Goal: Task Accomplishment & Management: Complete application form

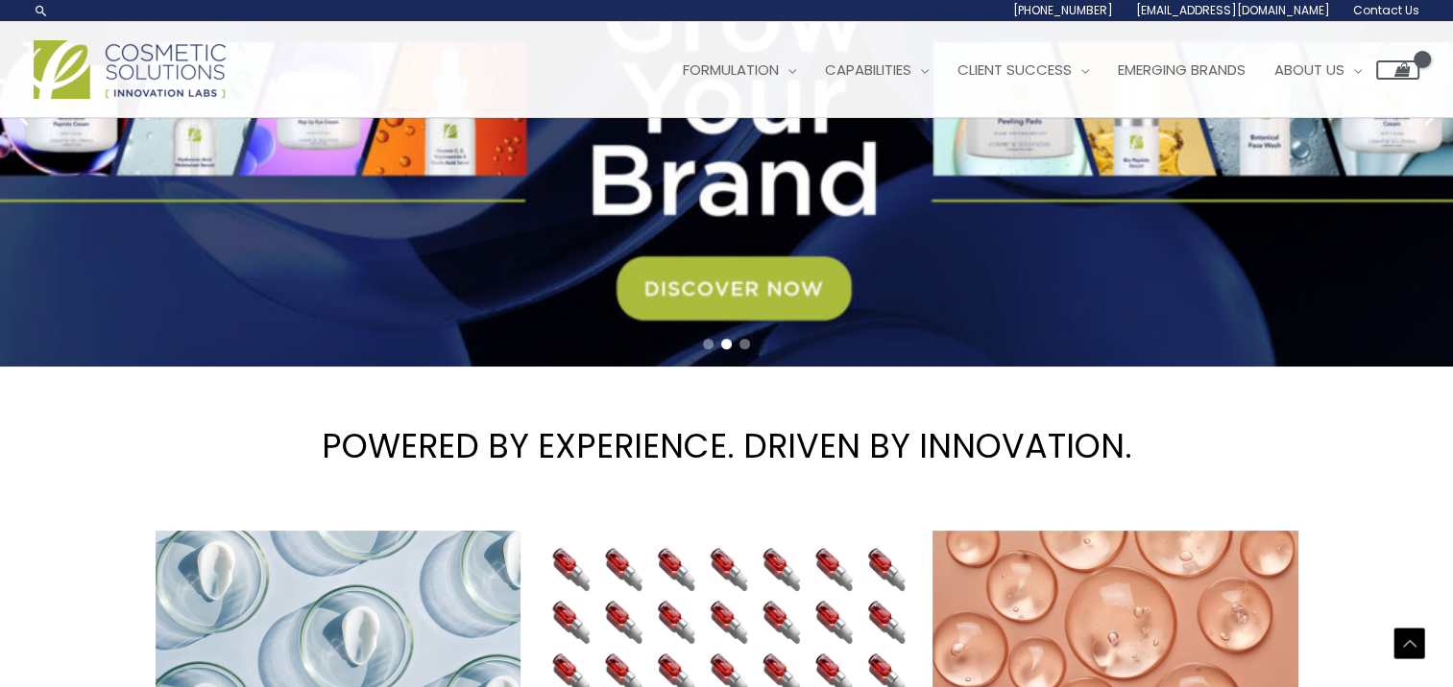
scroll to position [288, 0]
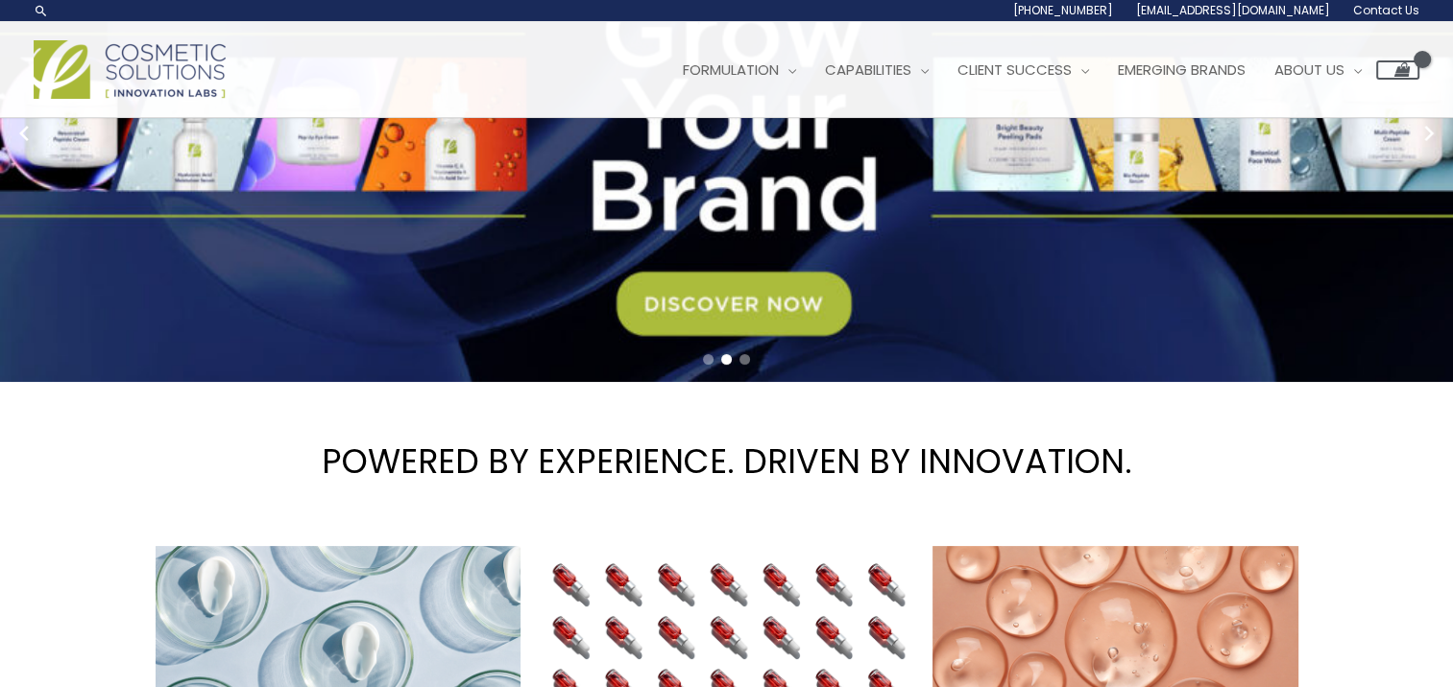
click at [714, 291] on link "2 / 3" at bounding box center [733, 133] width 1467 height 498
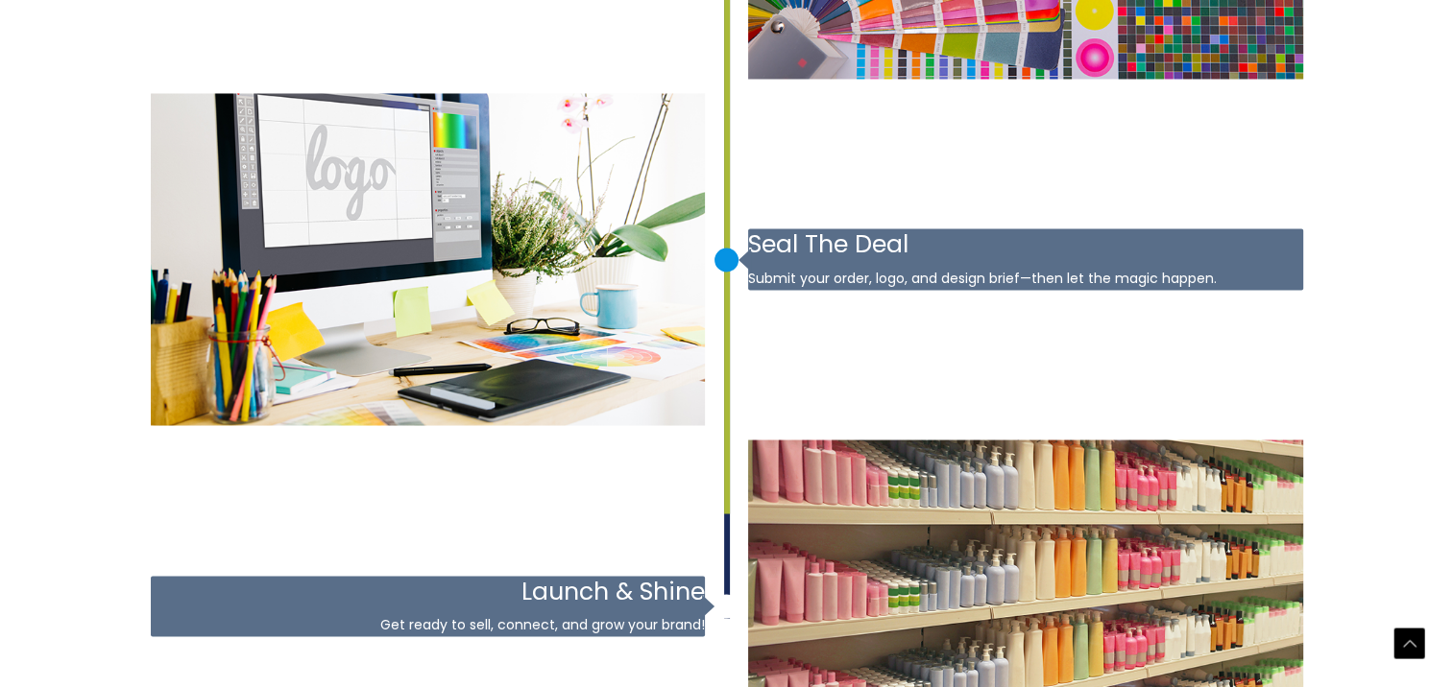
scroll to position [3457, 0]
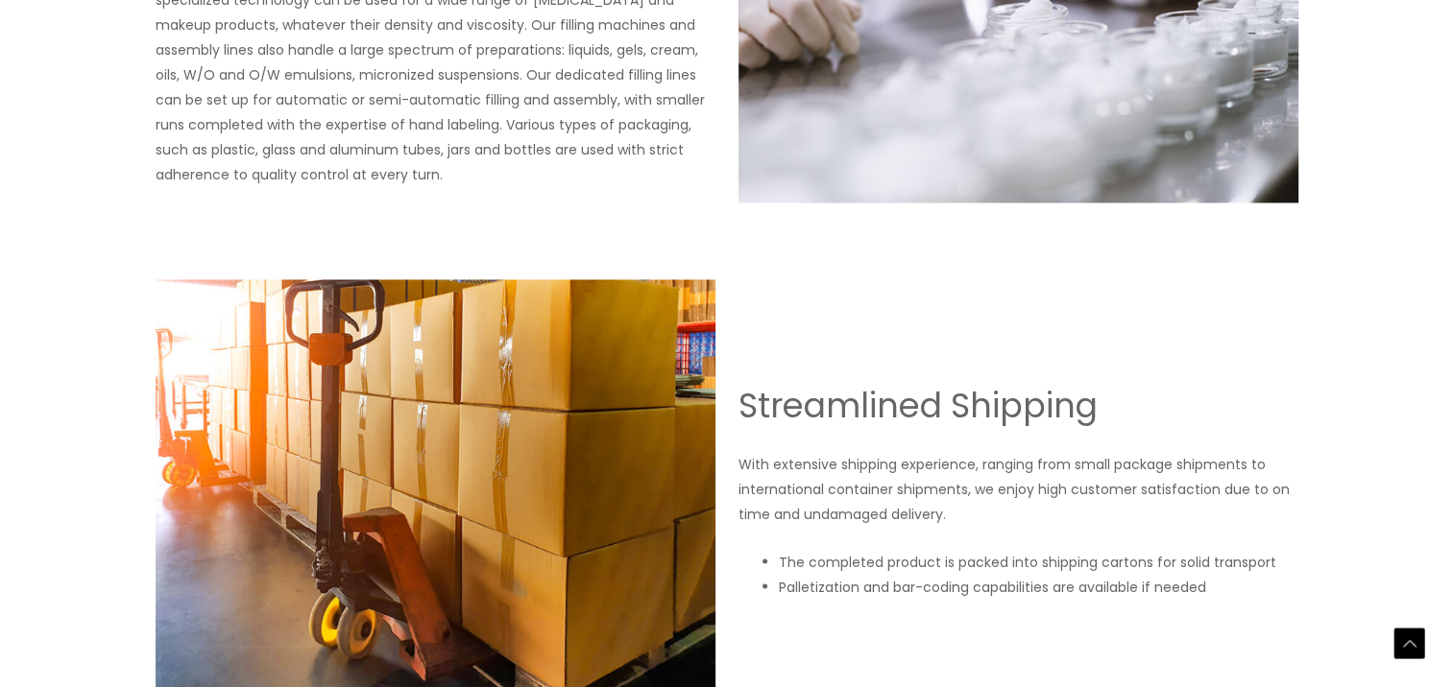
scroll to position [3412, 0]
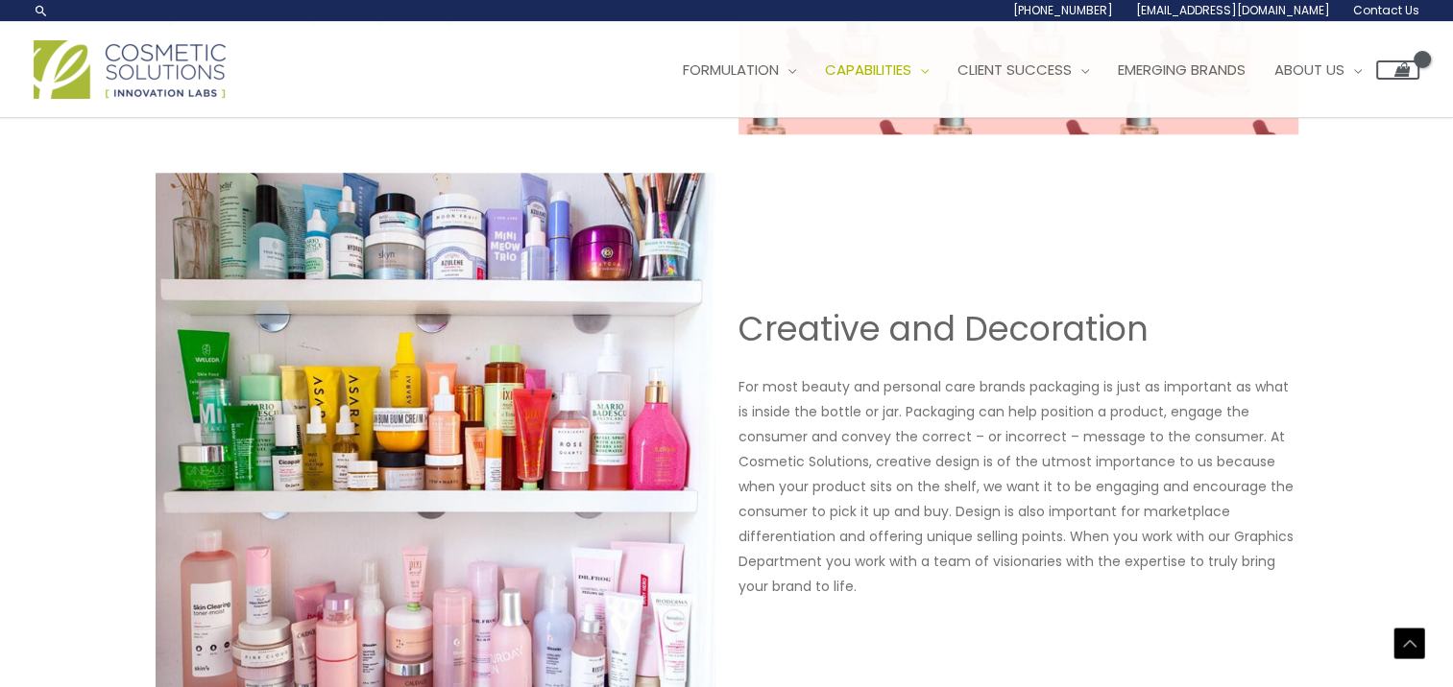
scroll to position [2112, 0]
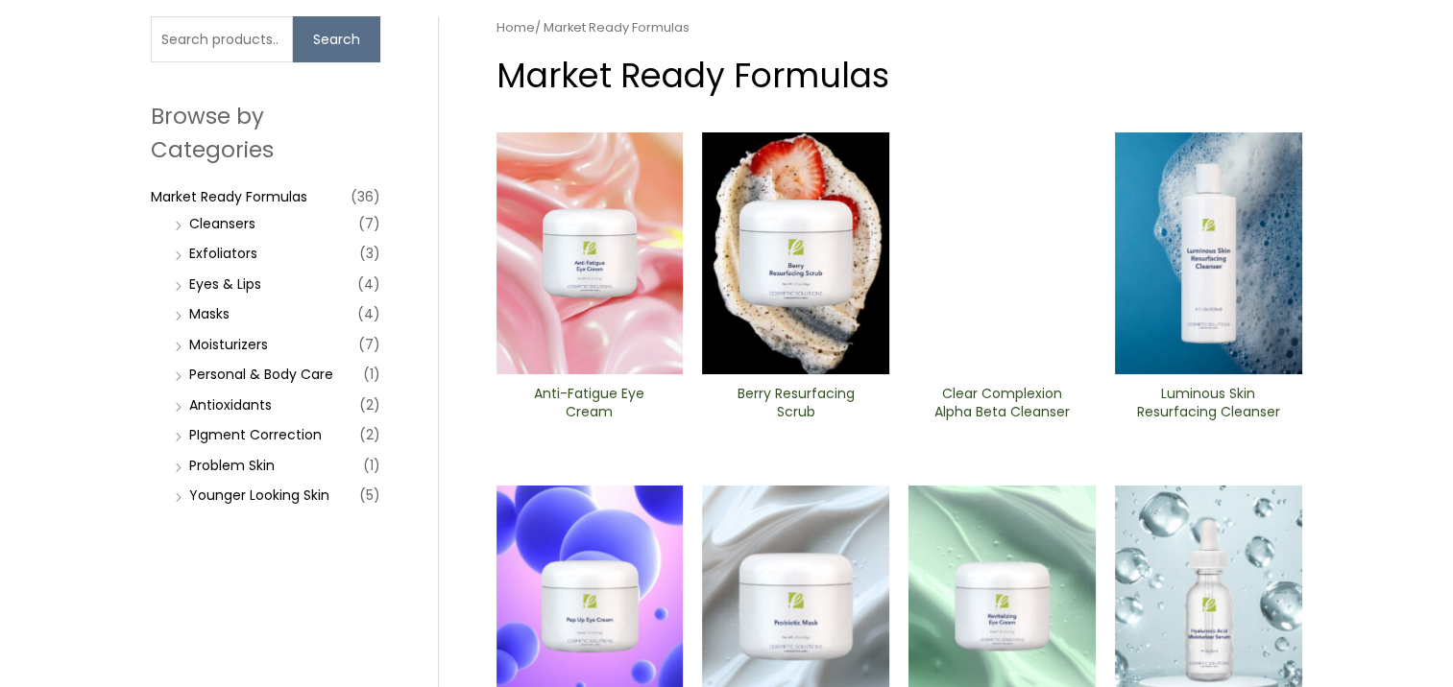
scroll to position [192, 0]
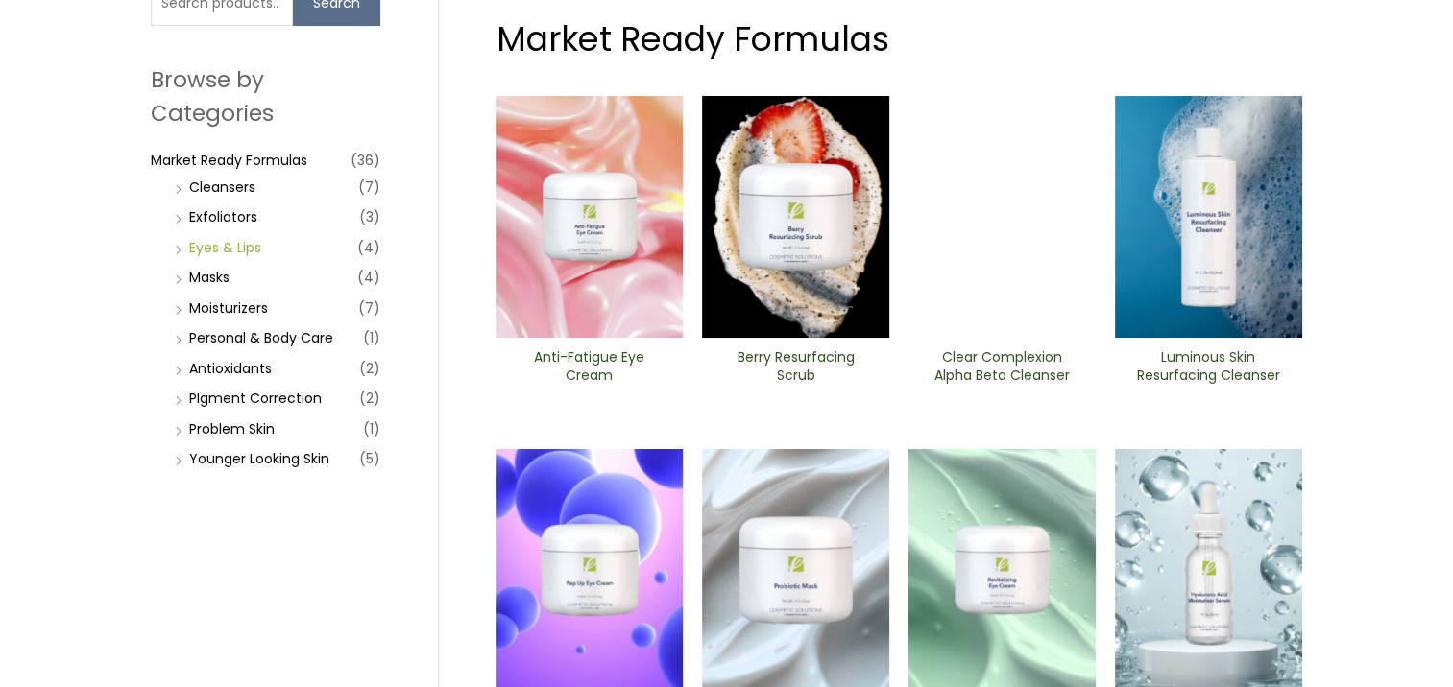
click at [214, 238] on link "Eyes & Lips" at bounding box center [225, 247] width 72 height 19
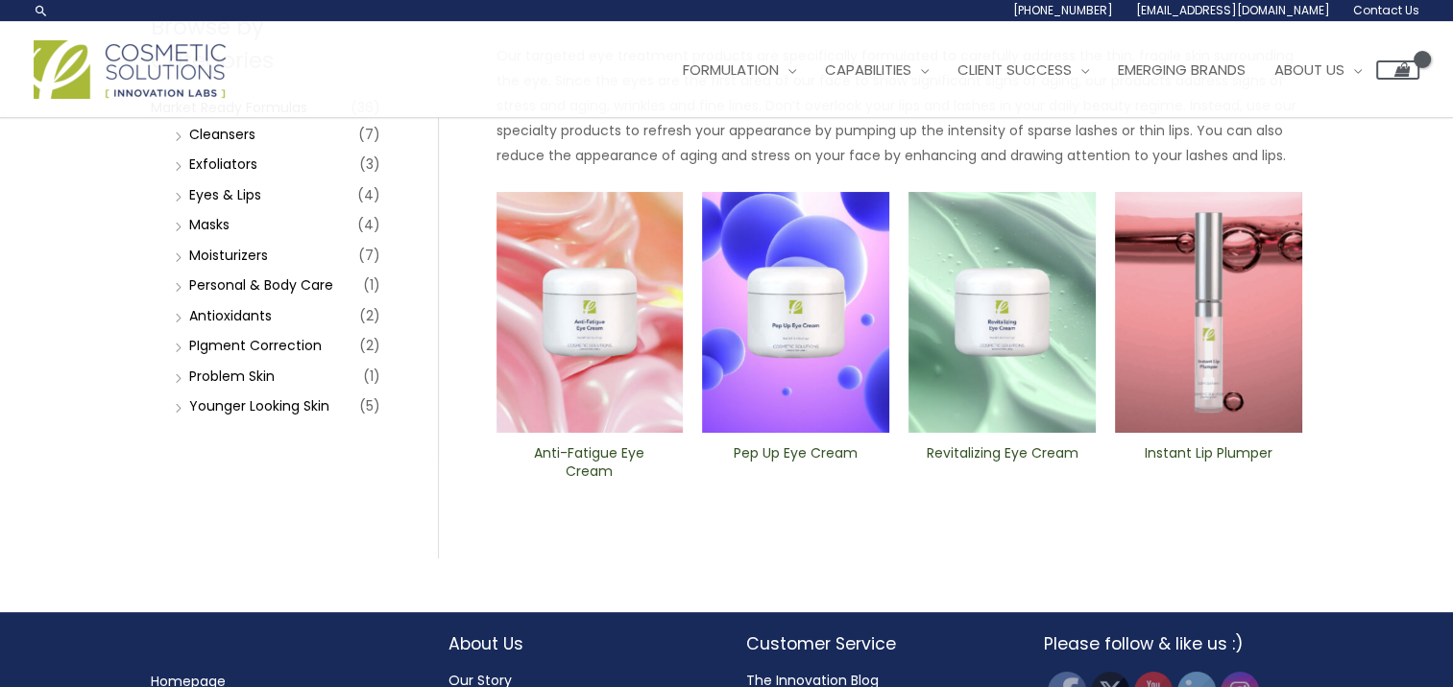
scroll to position [192, 0]
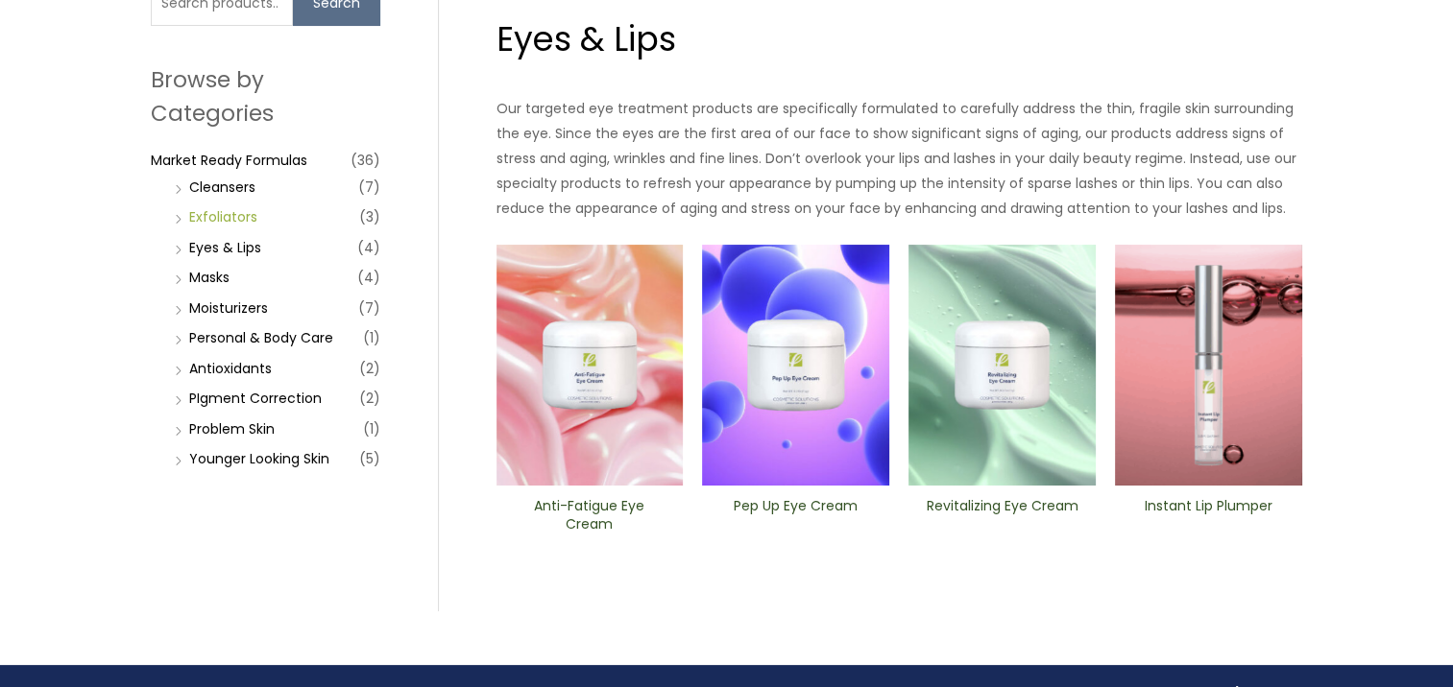
click at [238, 221] on link "Exfoliators" at bounding box center [223, 216] width 68 height 19
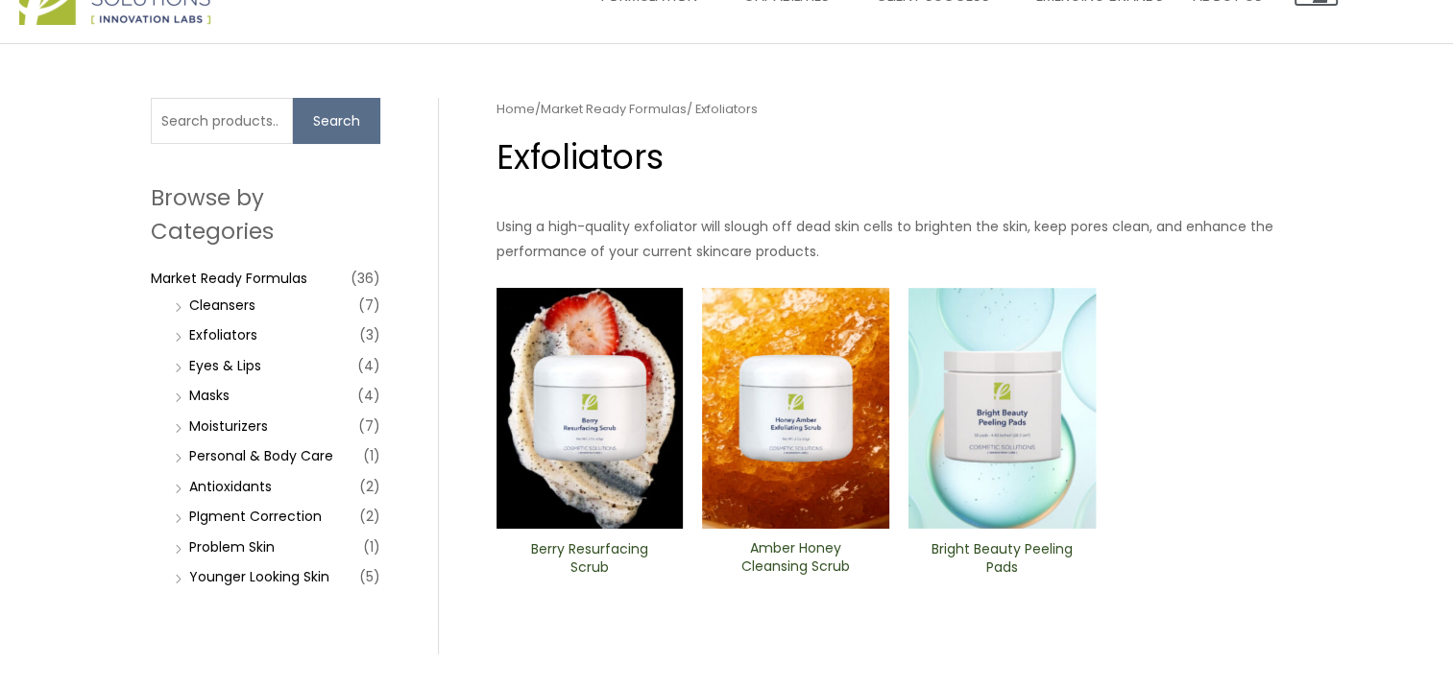
scroll to position [192, 0]
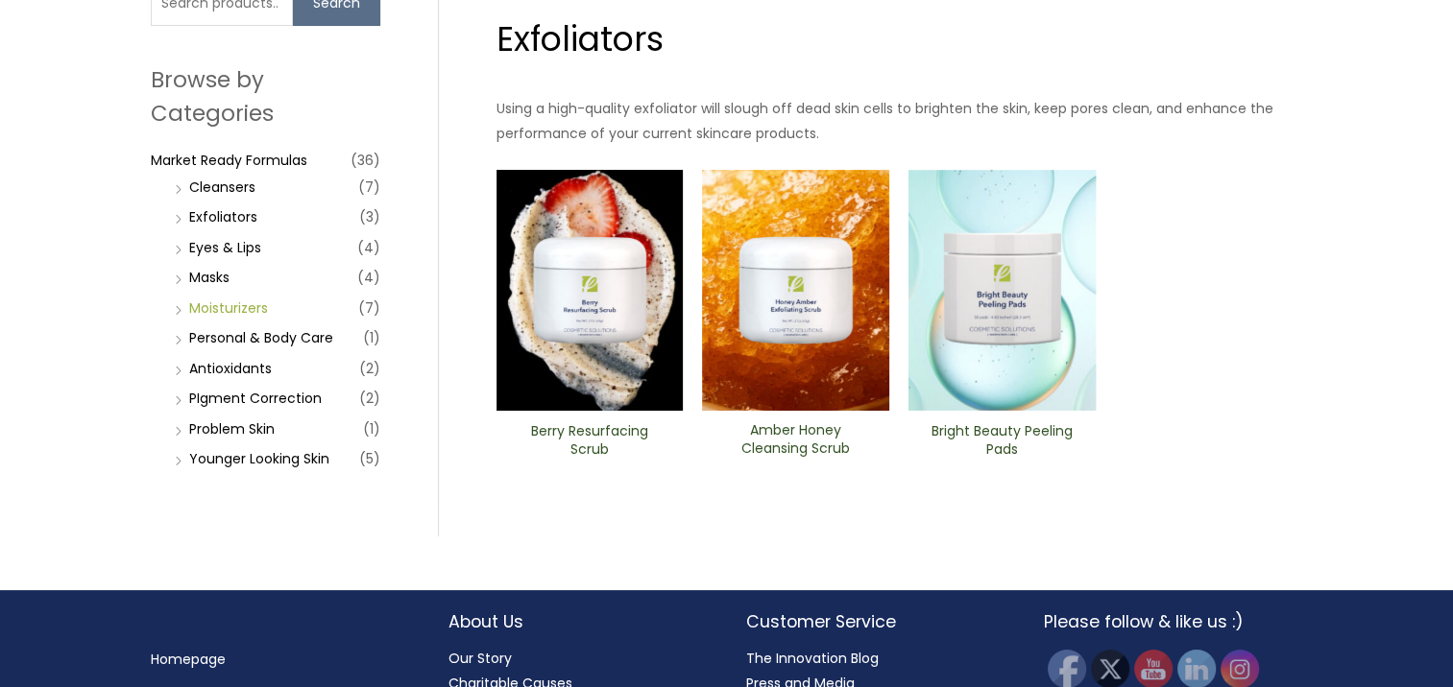
click at [249, 301] on link "Moisturizers" at bounding box center [228, 308] width 79 height 19
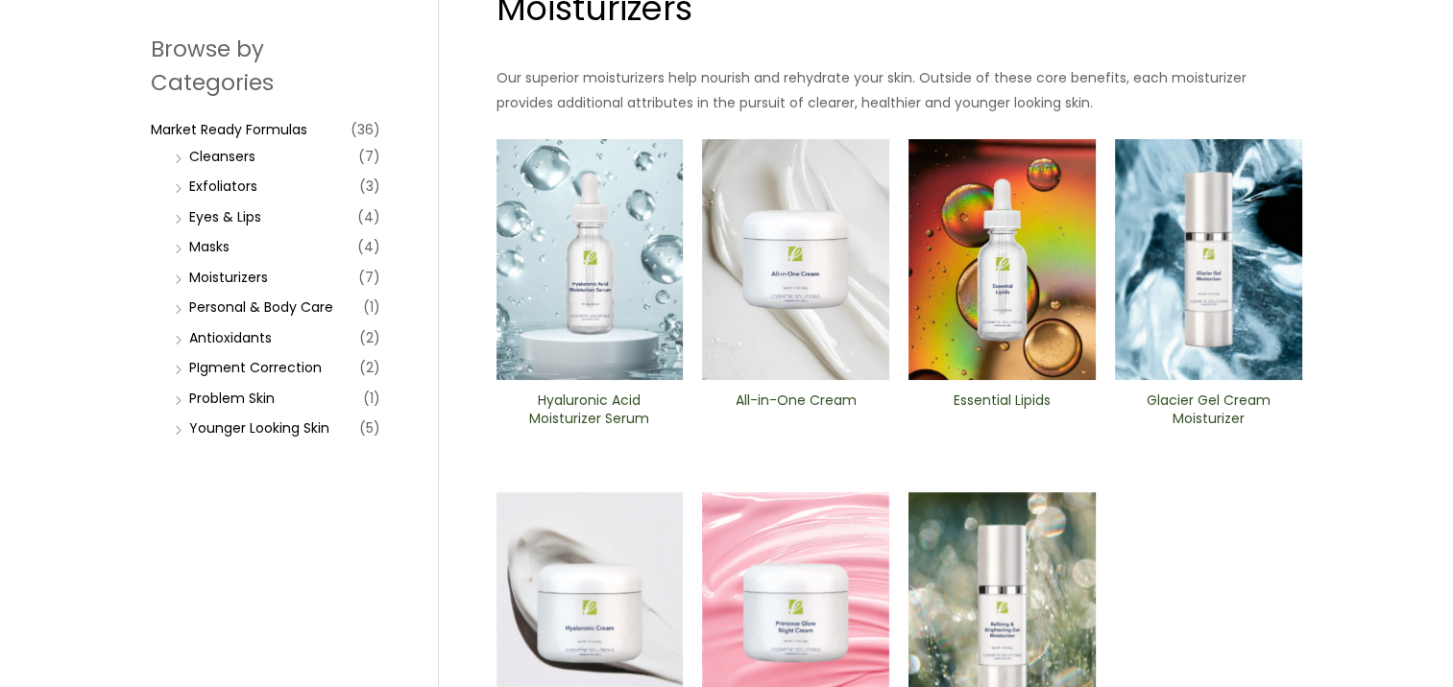
scroll to position [288, 0]
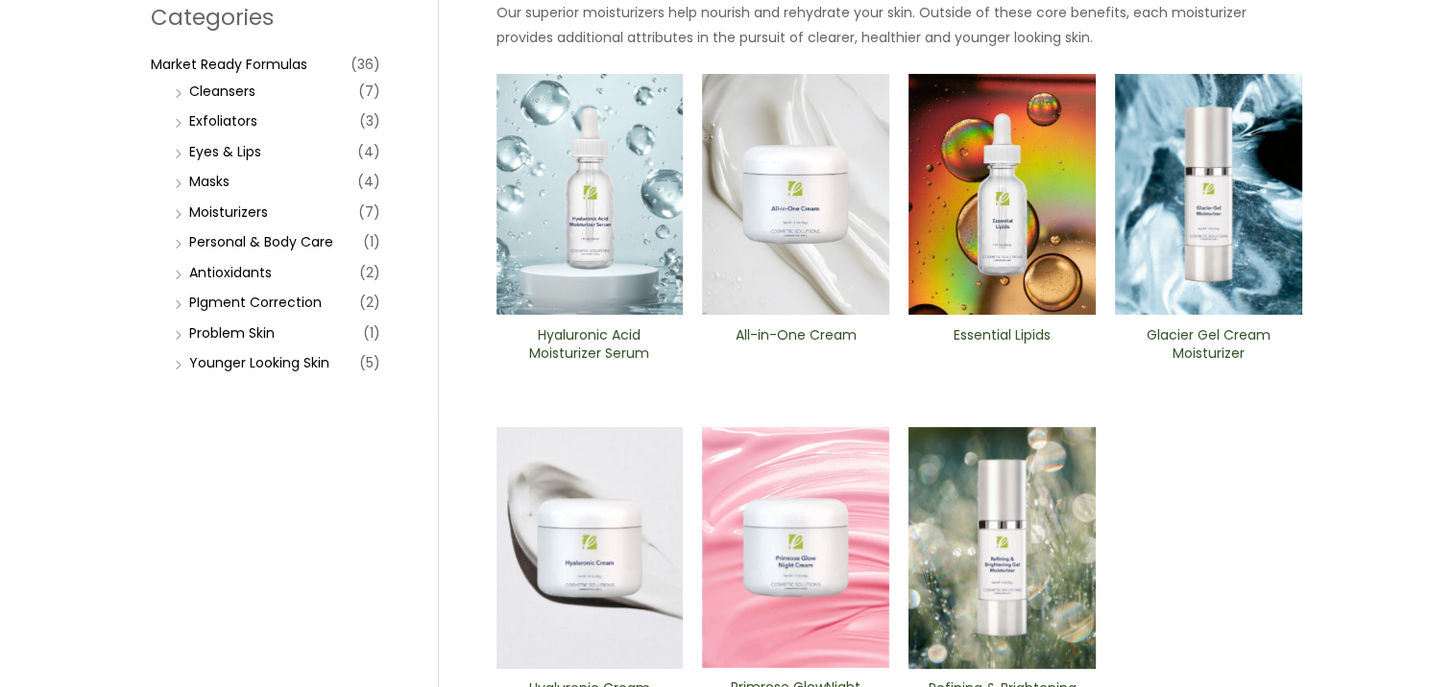
click at [264, 229] on li "Personal & Body Care (1)" at bounding box center [275, 242] width 210 height 27
click at [261, 244] on link "Personal & Body Care" at bounding box center [261, 241] width 144 height 19
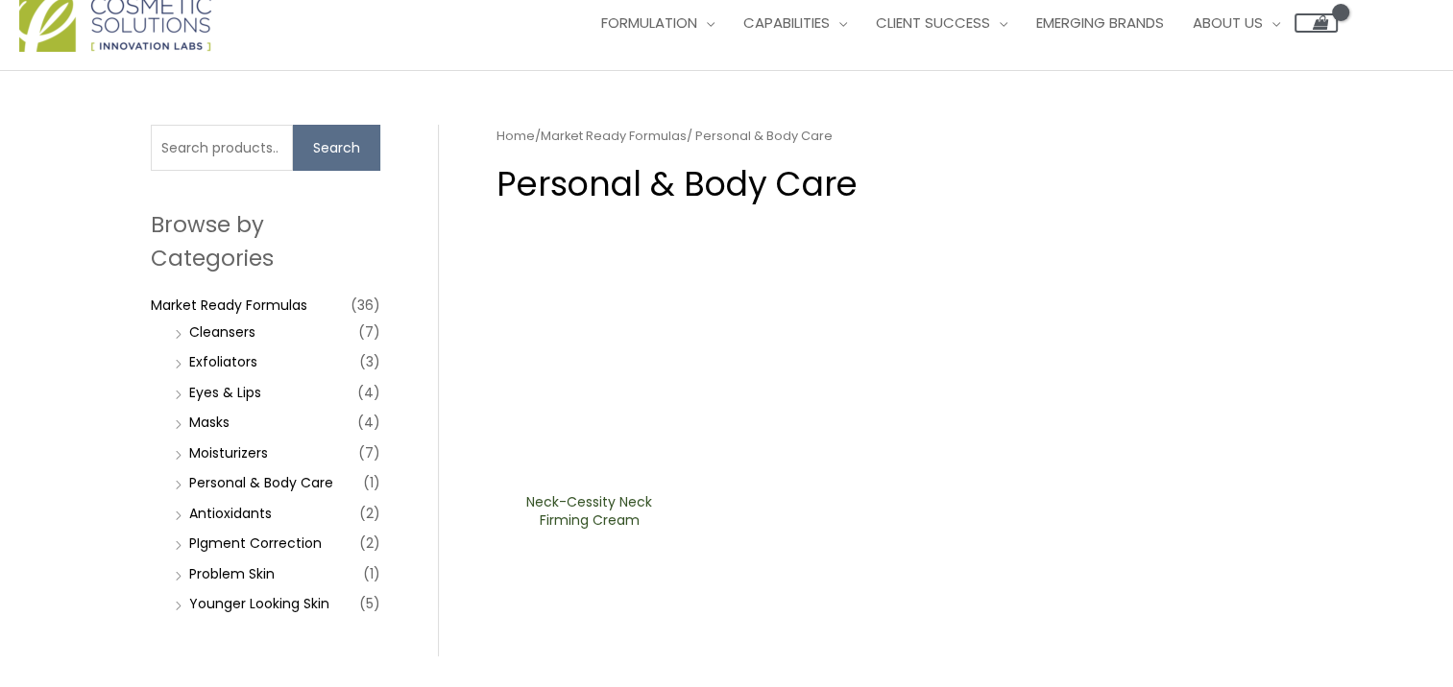
scroll to position [192, 0]
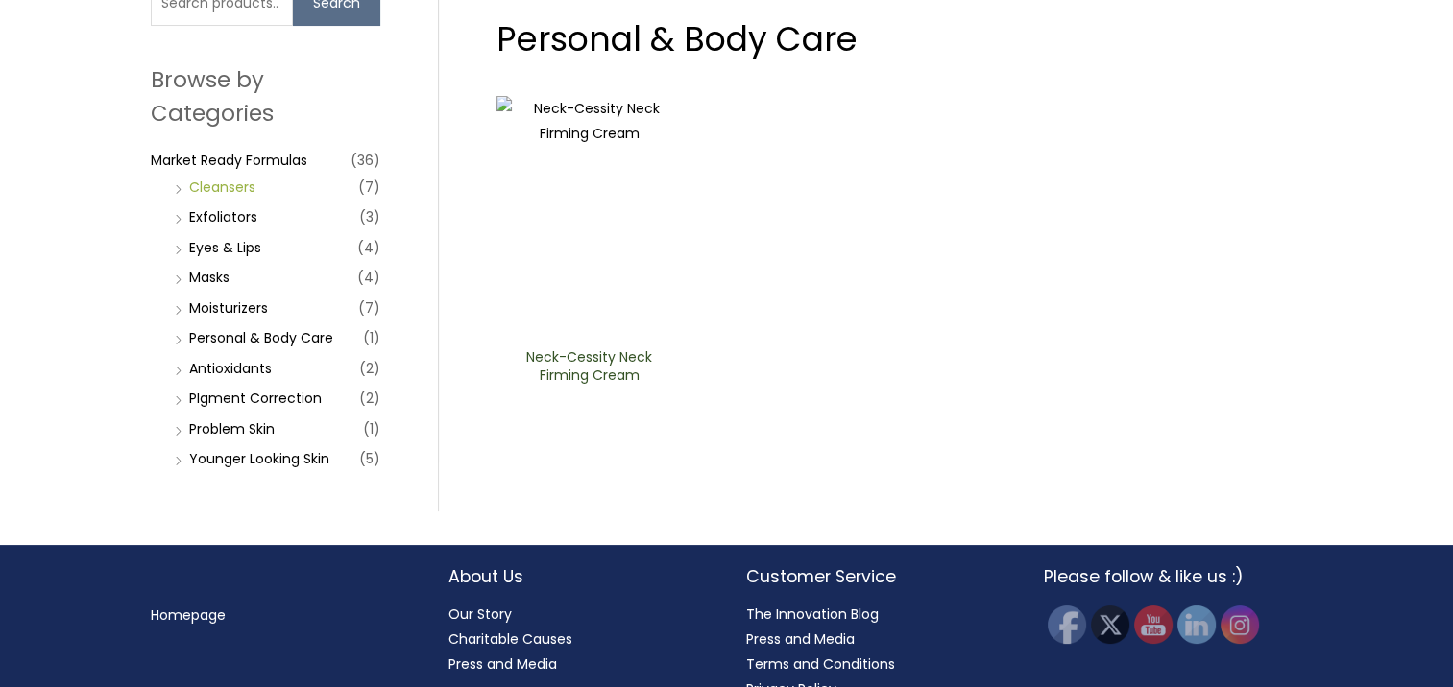
click at [237, 182] on link "Cleansers" at bounding box center [222, 187] width 66 height 19
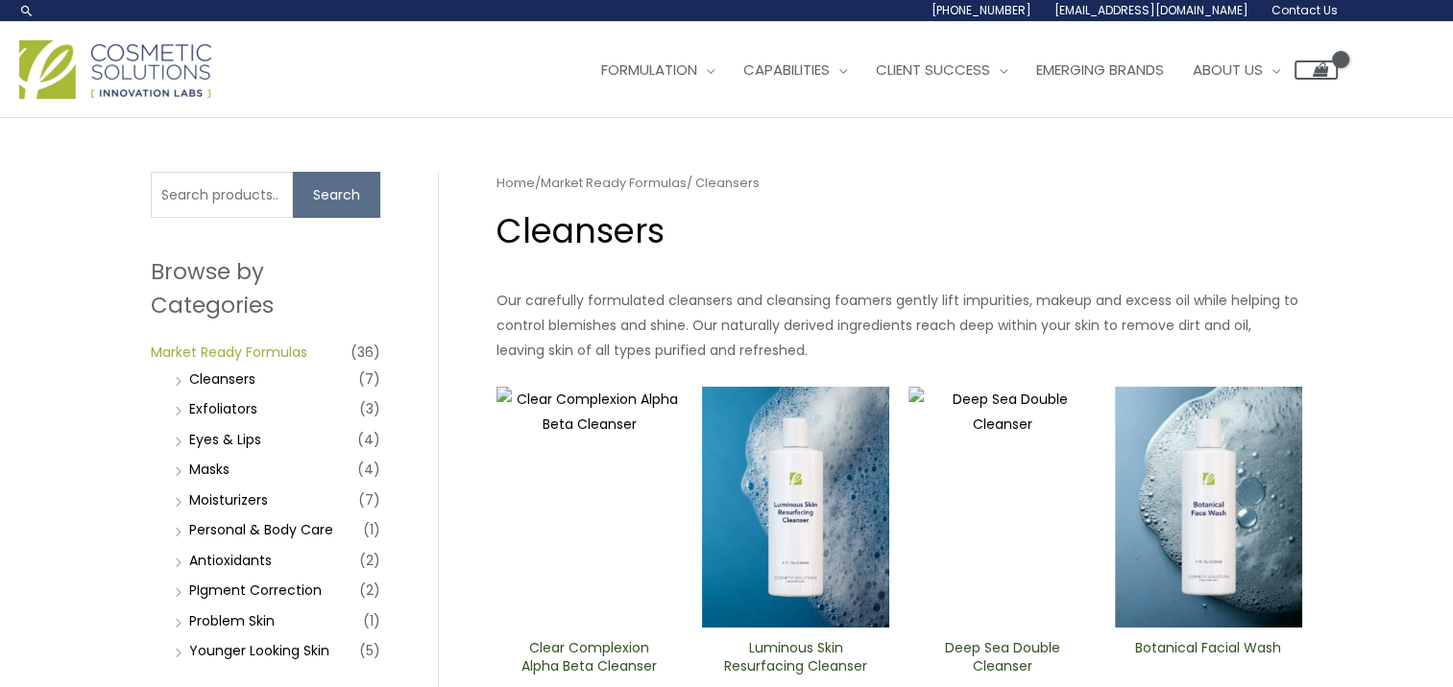
click at [223, 353] on link "Market Ready Formulas" at bounding box center [229, 352] width 157 height 19
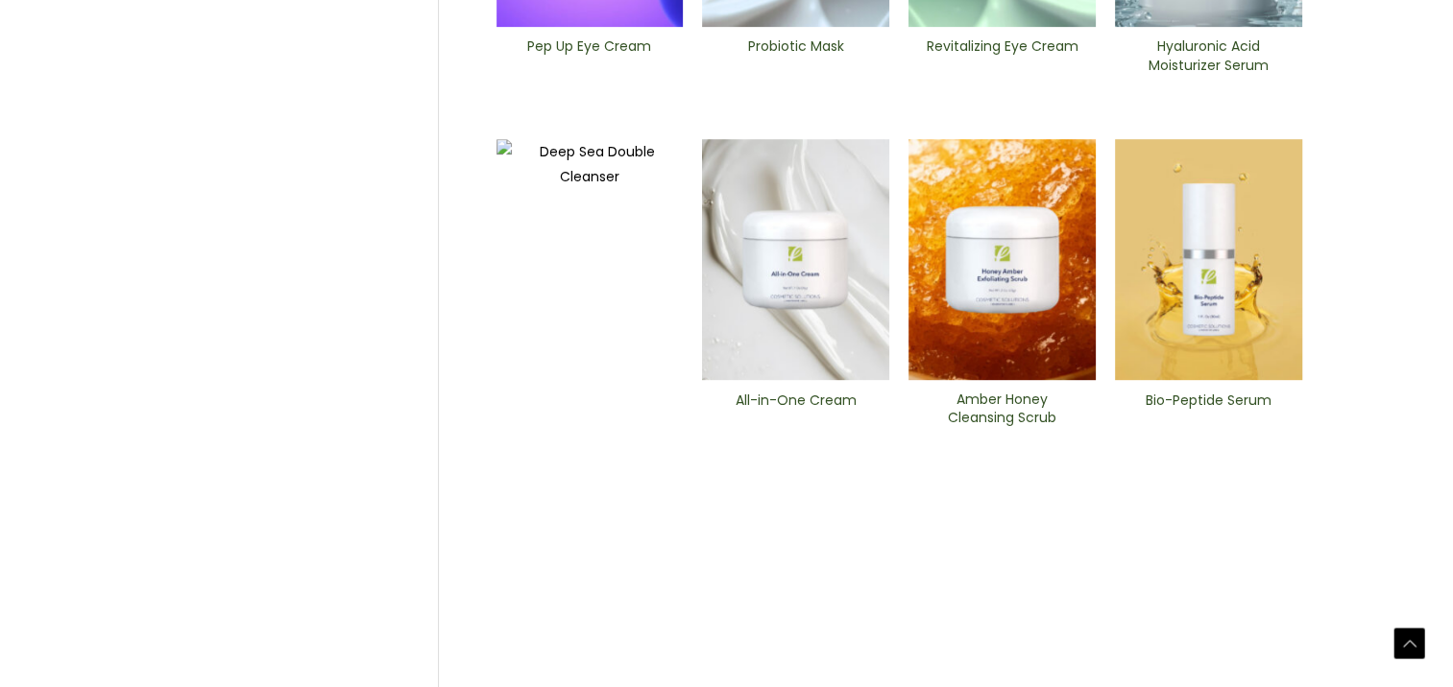
scroll to position [864, 0]
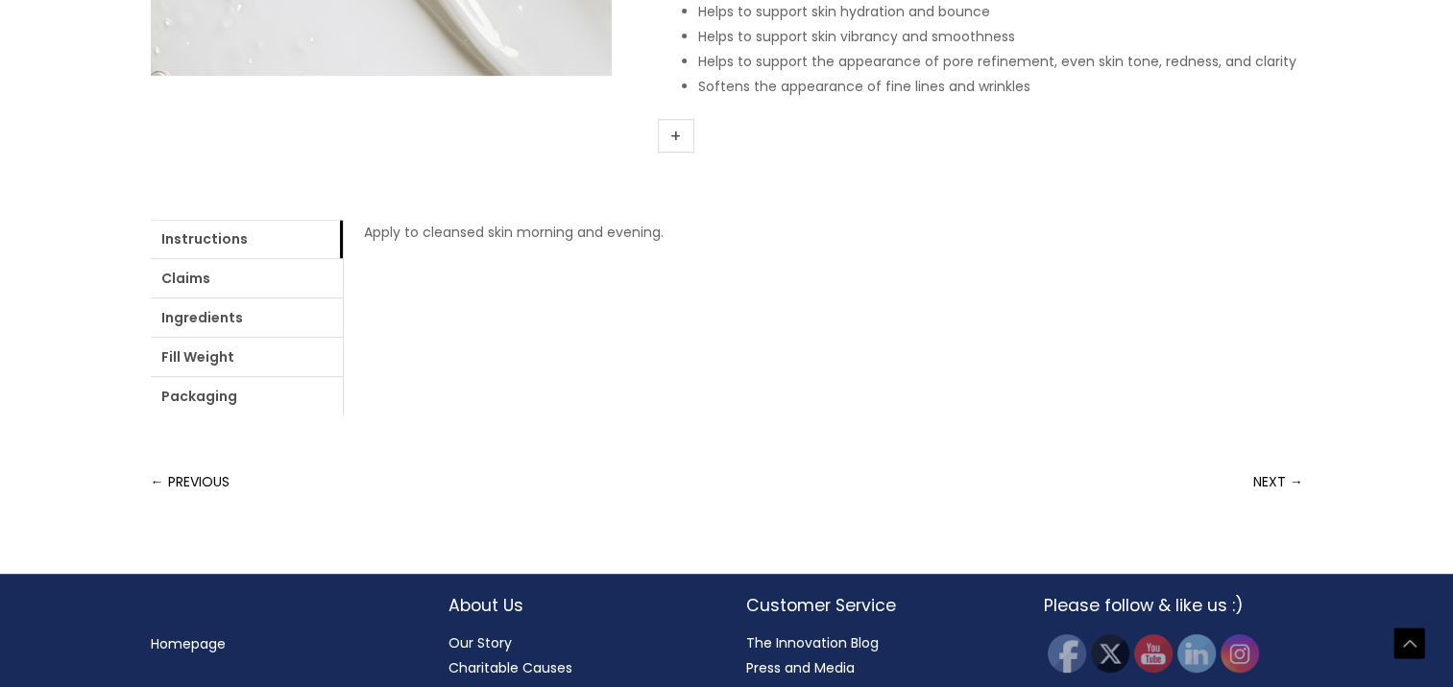
scroll to position [768, 0]
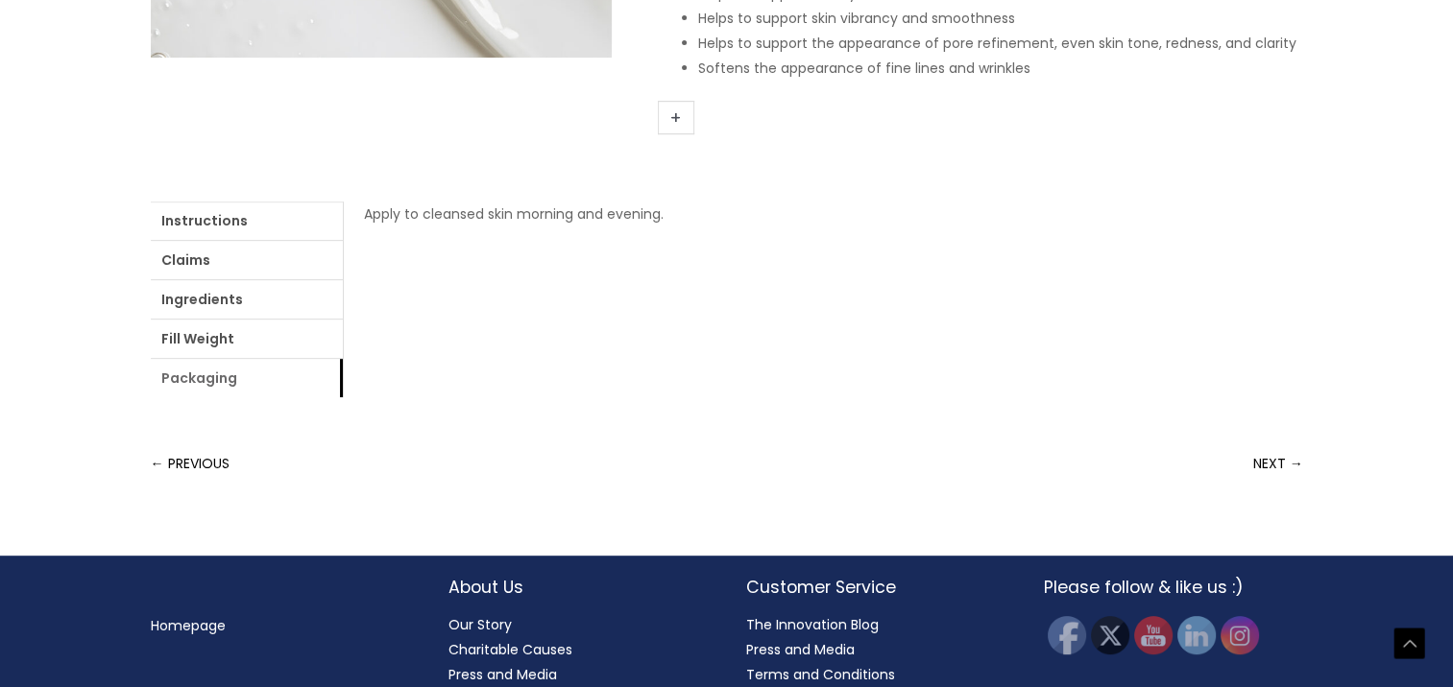
click at [282, 381] on link "Packaging" at bounding box center [247, 378] width 192 height 38
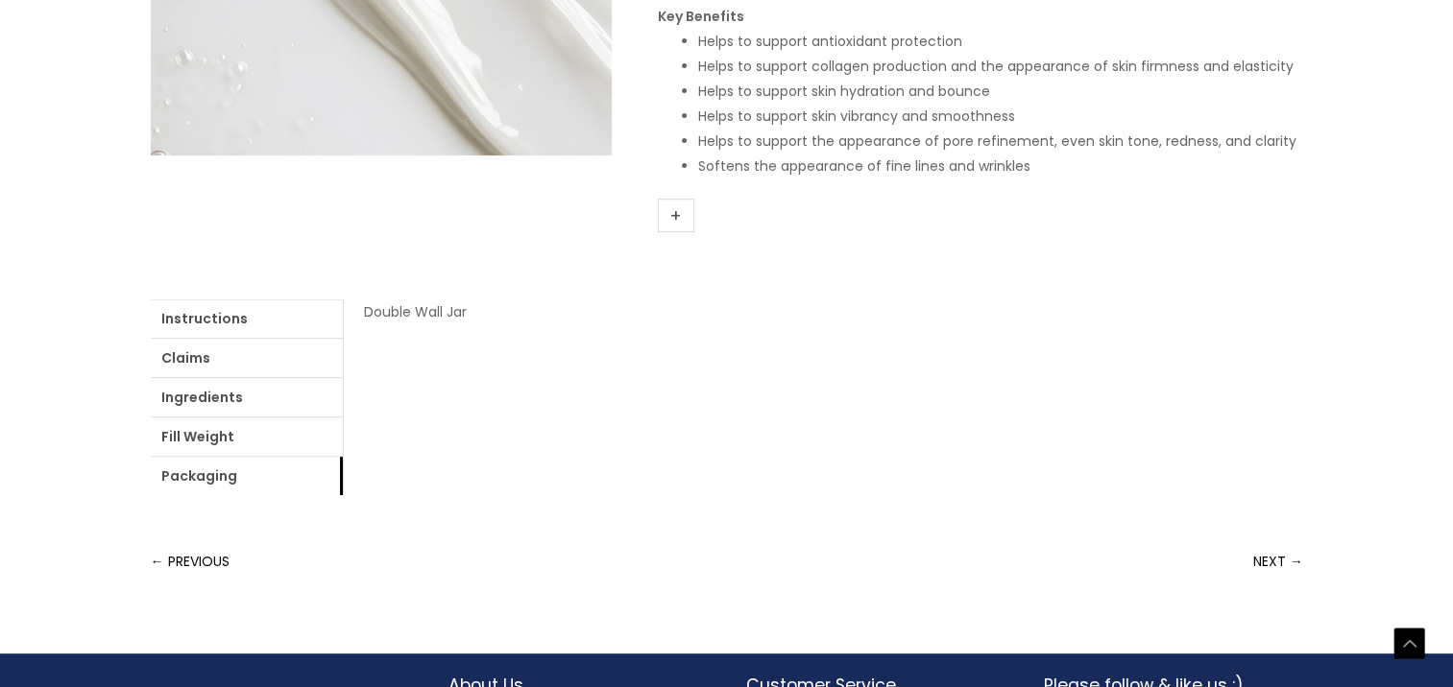
scroll to position [672, 0]
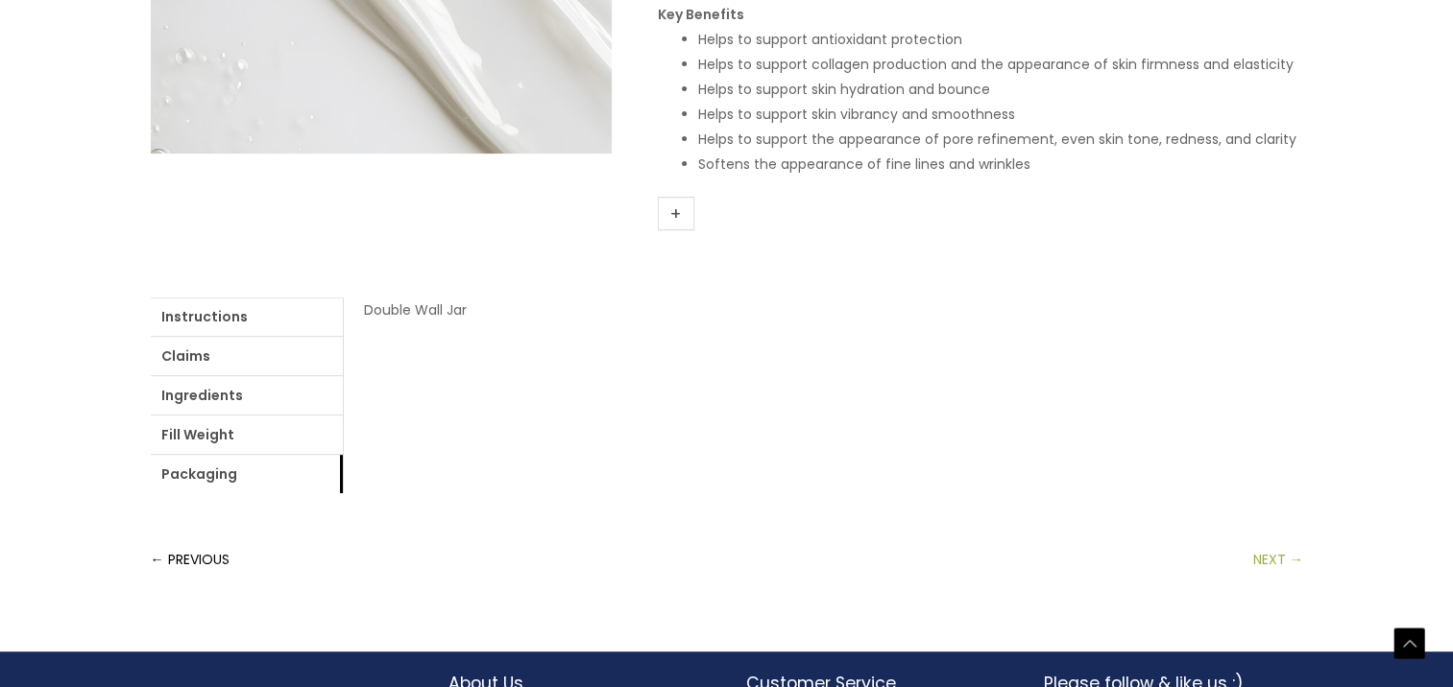
click at [1275, 561] on link "NEXT →" at bounding box center [1278, 560] width 50 height 38
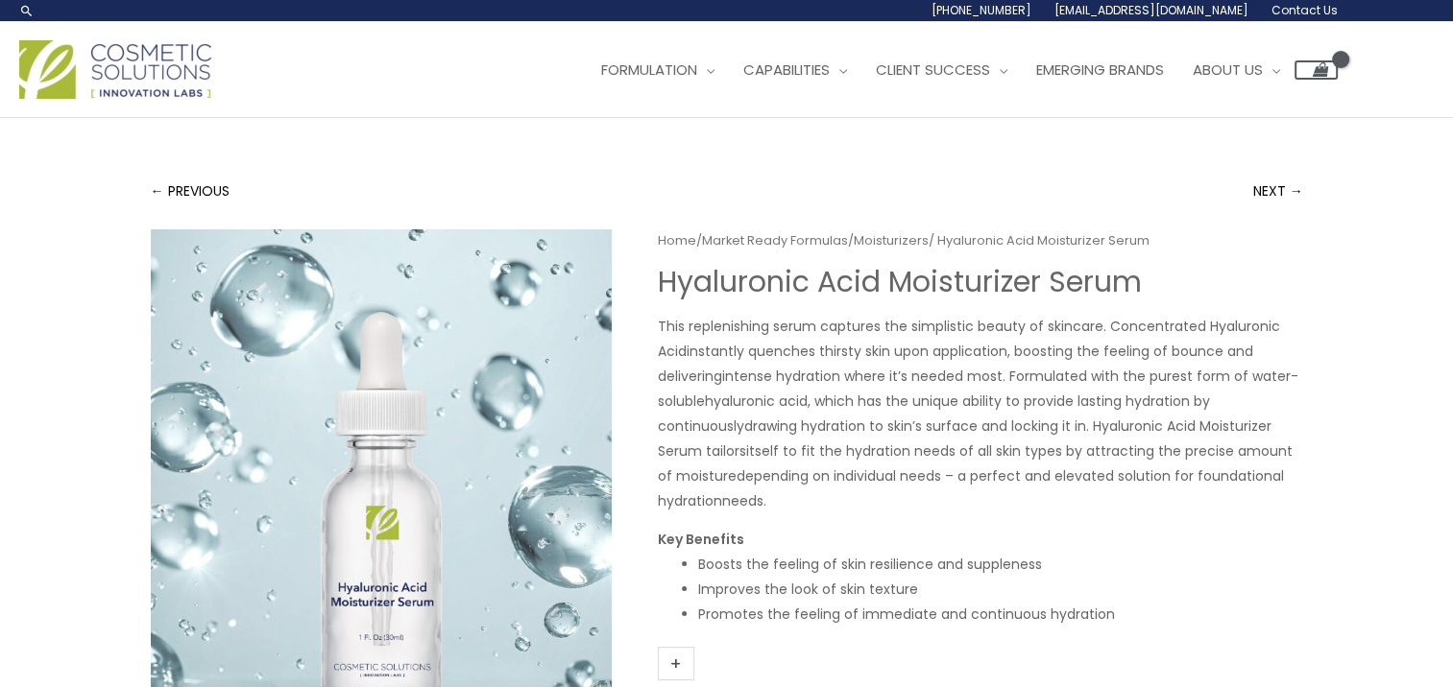
click at [1320, 11] on span "Contact Us" at bounding box center [1304, 10] width 66 height 16
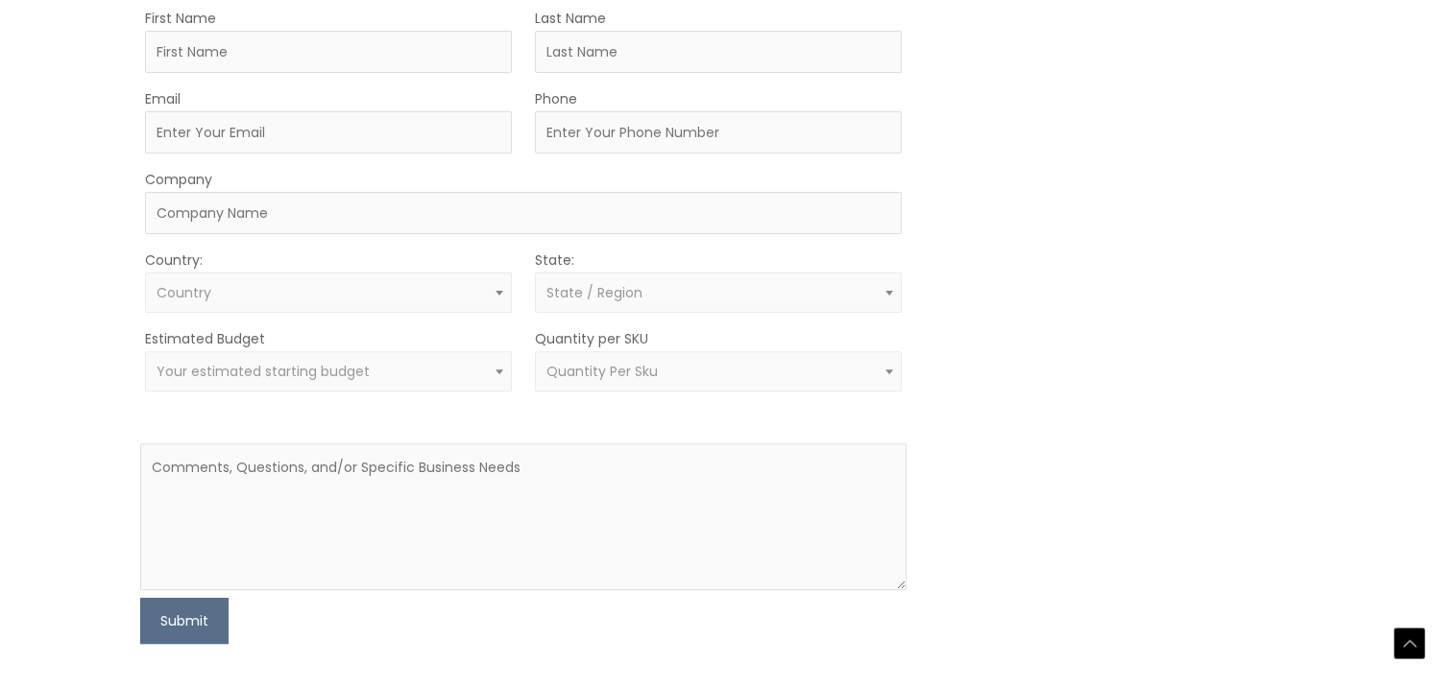
scroll to position [576, 0]
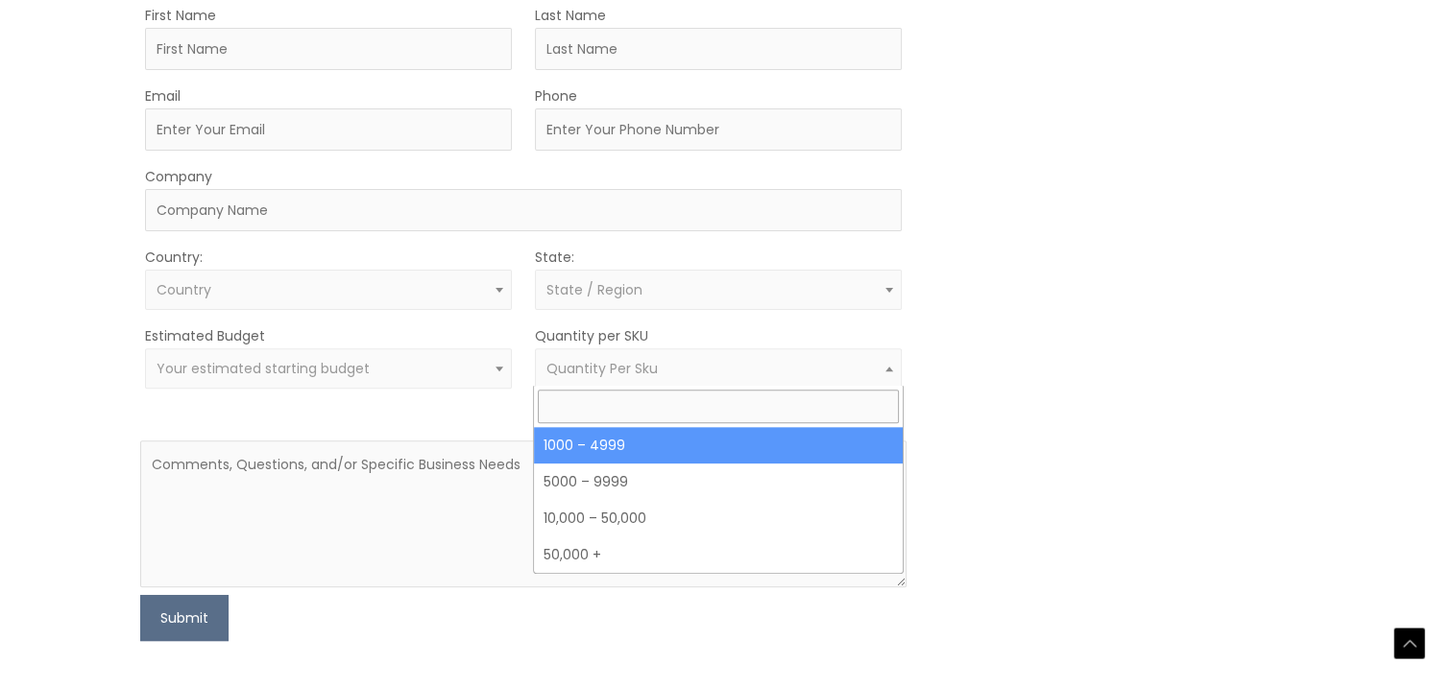
click at [679, 372] on span "Quantity Per Sku" at bounding box center [718, 369] width 345 height 18
select select "10"
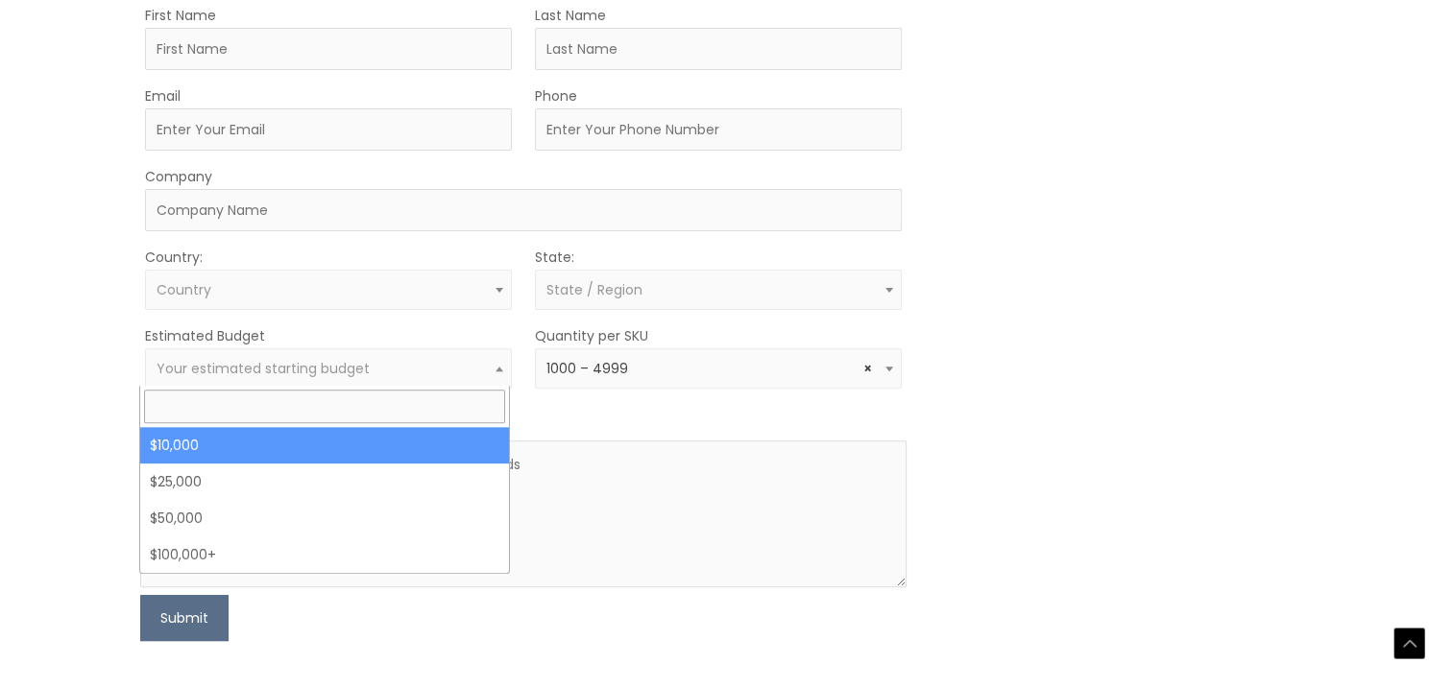
click at [368, 374] on span "Your estimated starting budget" at bounding box center [329, 369] width 345 height 18
select select "10000"
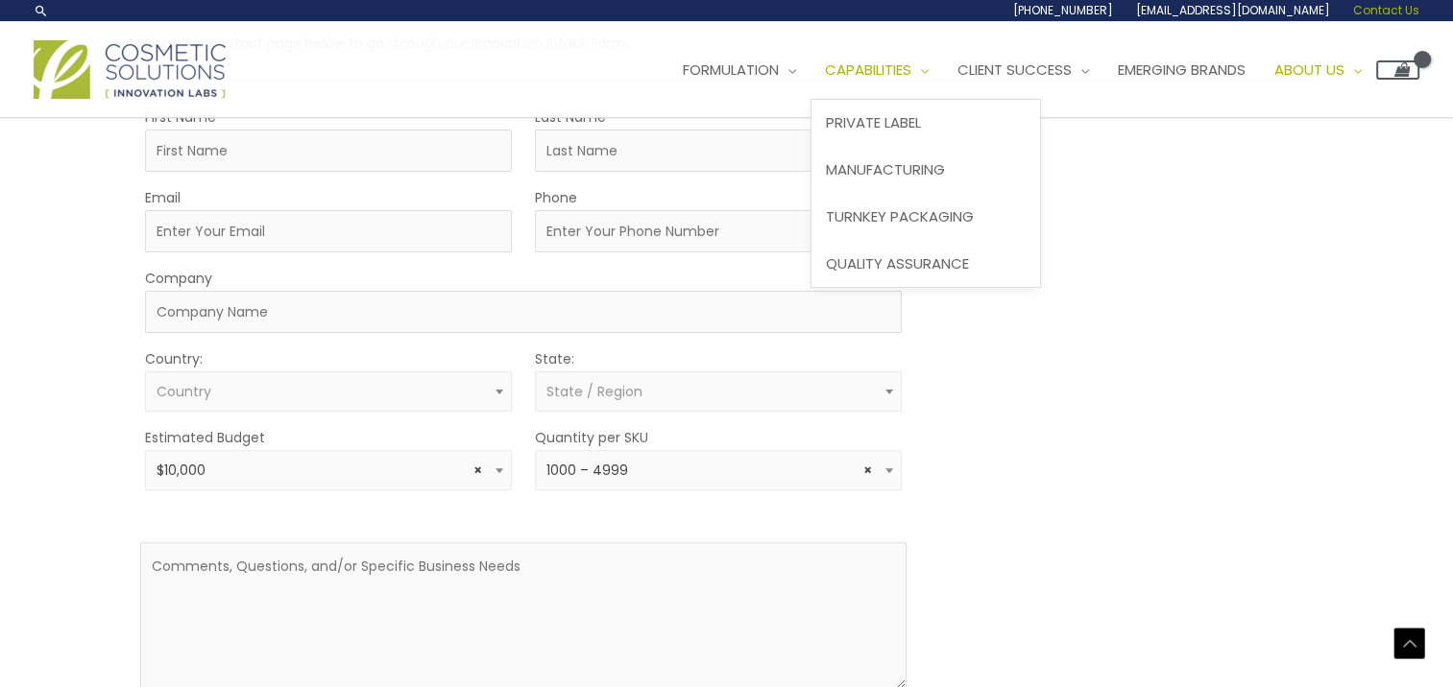
scroll to position [384, 0]
